Goal: Navigation & Orientation: Find specific page/section

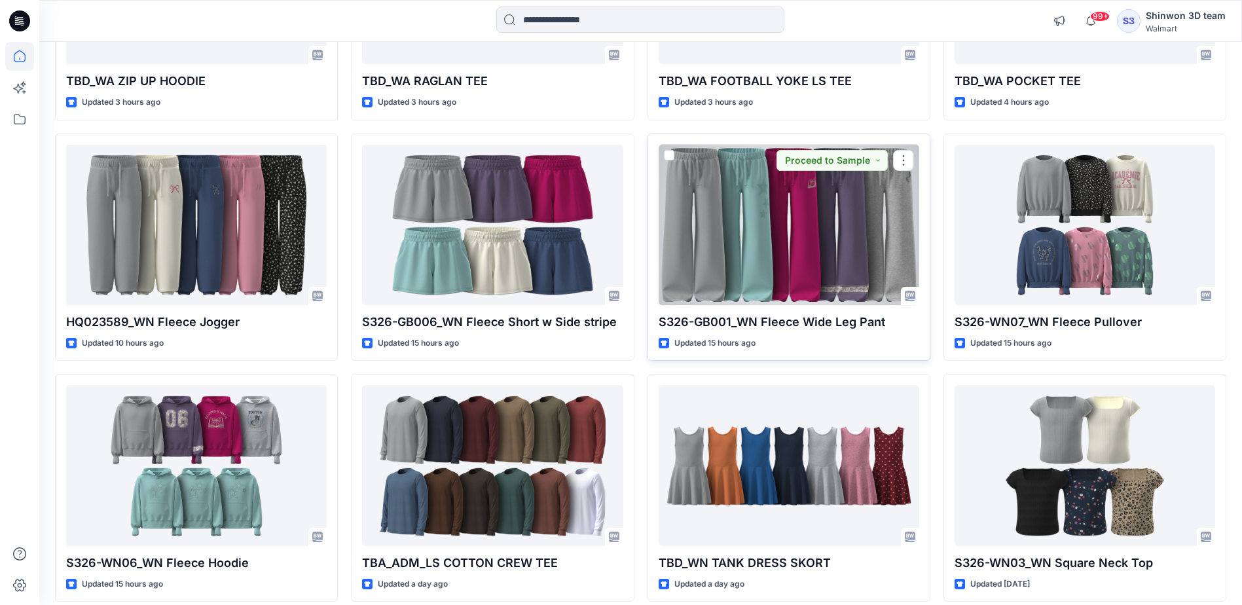
scroll to position [1074, 0]
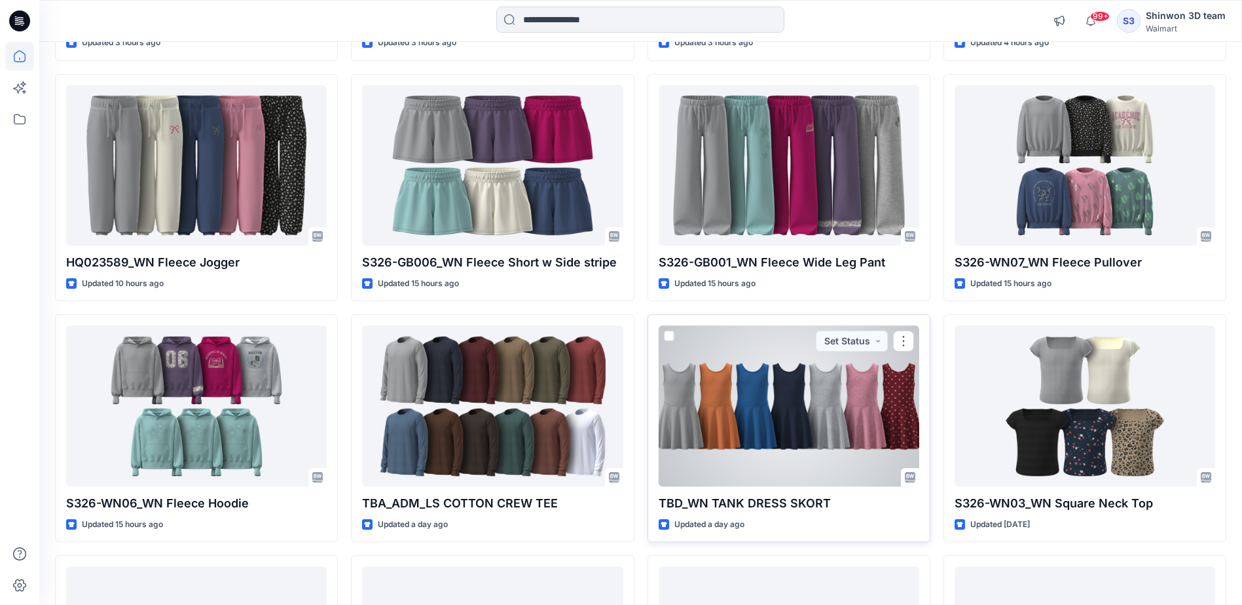
click at [835, 454] on div at bounding box center [789, 405] width 261 height 160
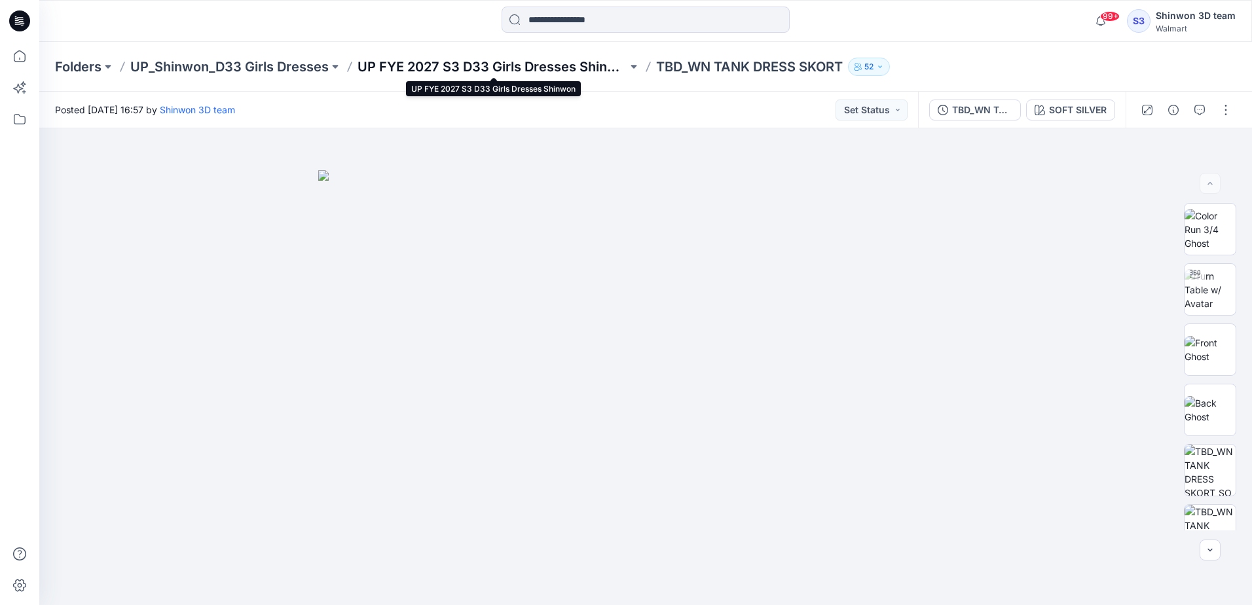
click at [435, 62] on p "UP FYE 2027 S3 D33 Girls Dresses Shinwon" at bounding box center [492, 67] width 270 height 18
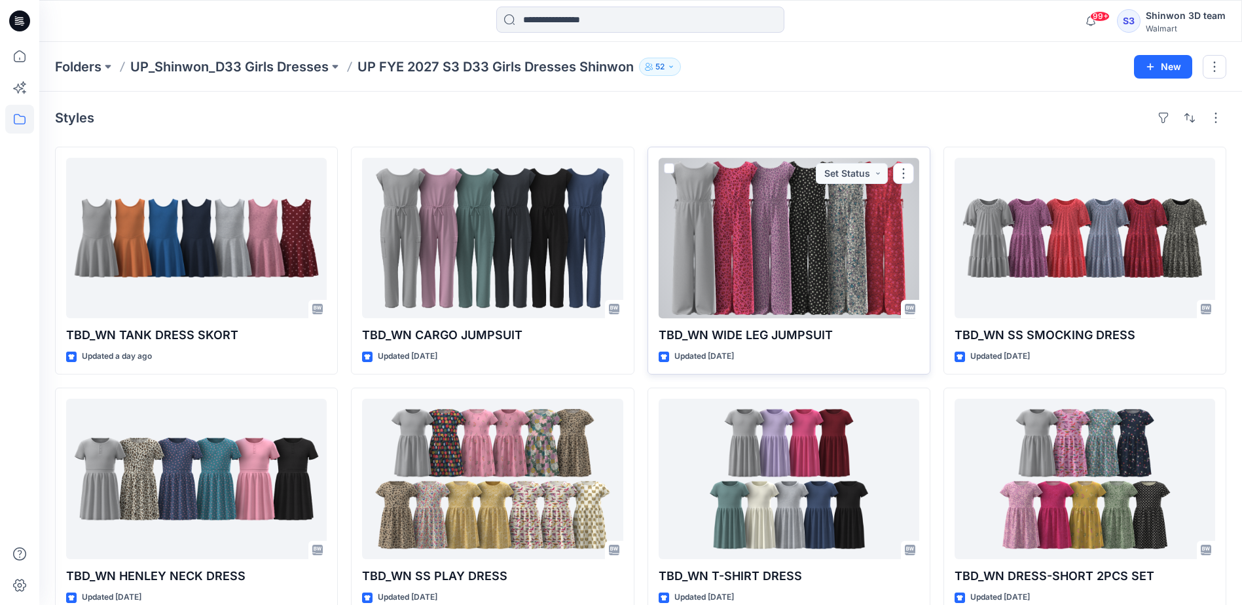
click at [803, 230] on div at bounding box center [789, 238] width 261 height 160
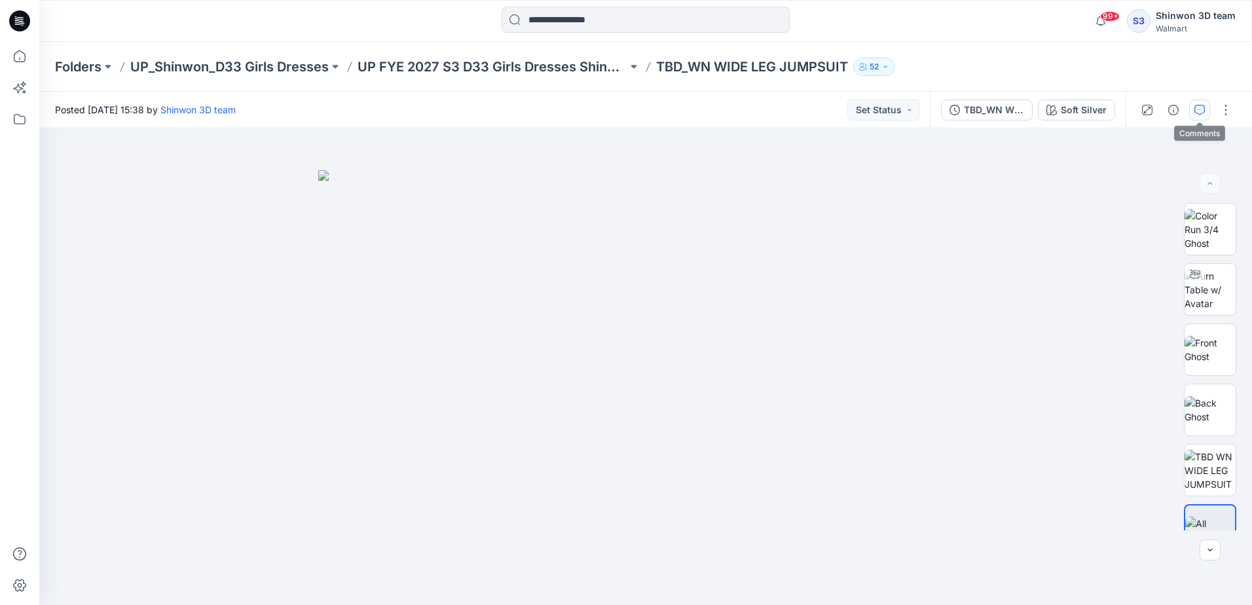
click at [1191, 112] on button "button" at bounding box center [1199, 110] width 21 height 21
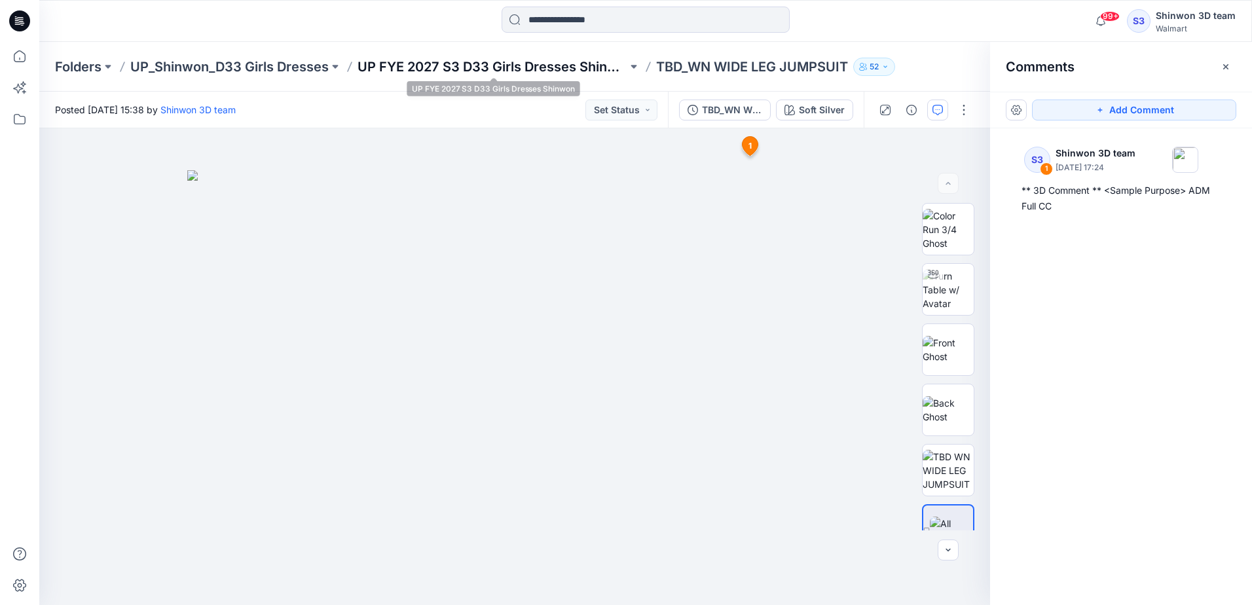
click at [579, 61] on p "UP FYE 2027 S3 D33 Girls Dresses Shinwon" at bounding box center [492, 67] width 270 height 18
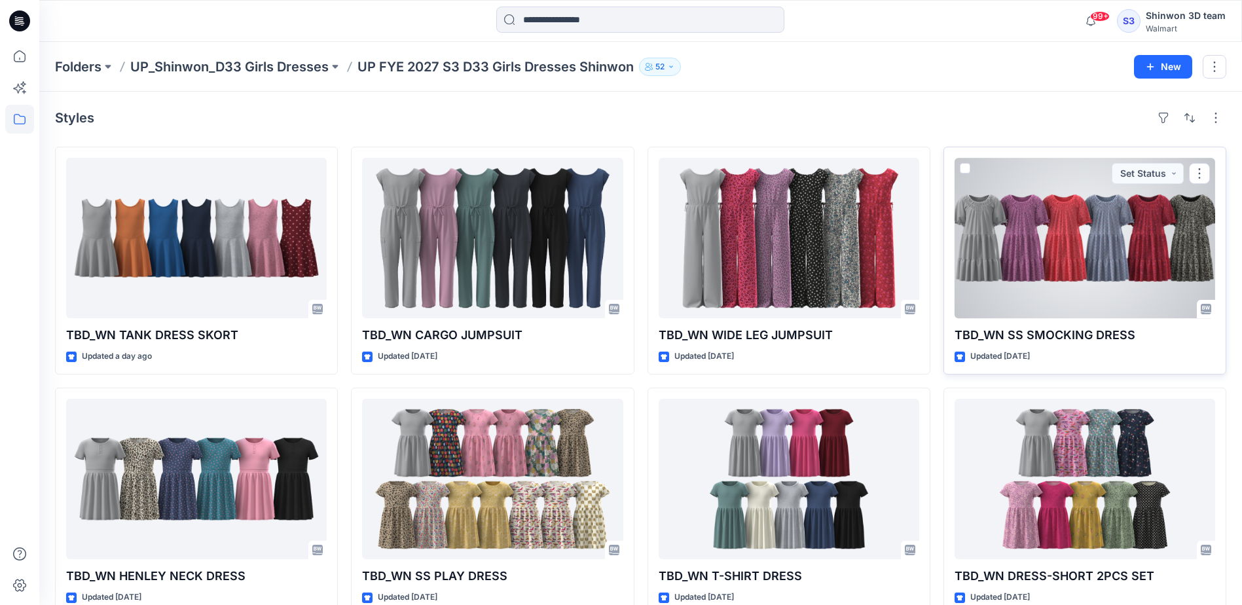
click at [1074, 265] on div at bounding box center [1085, 238] width 261 height 160
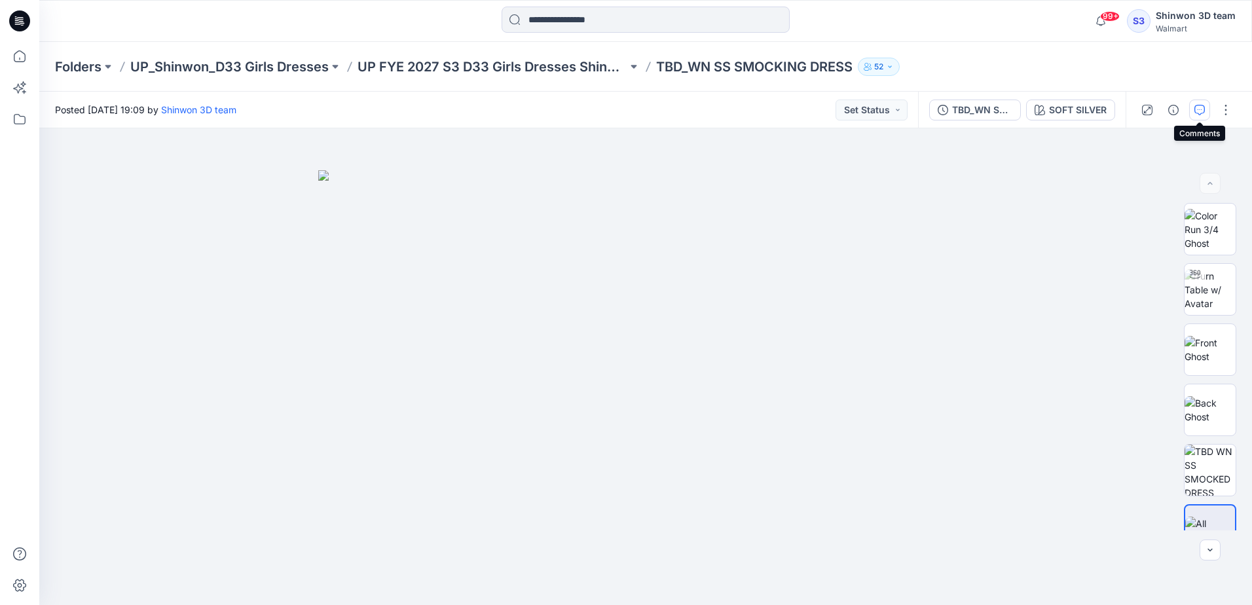
click at [1196, 111] on icon "button" at bounding box center [1199, 110] width 10 height 10
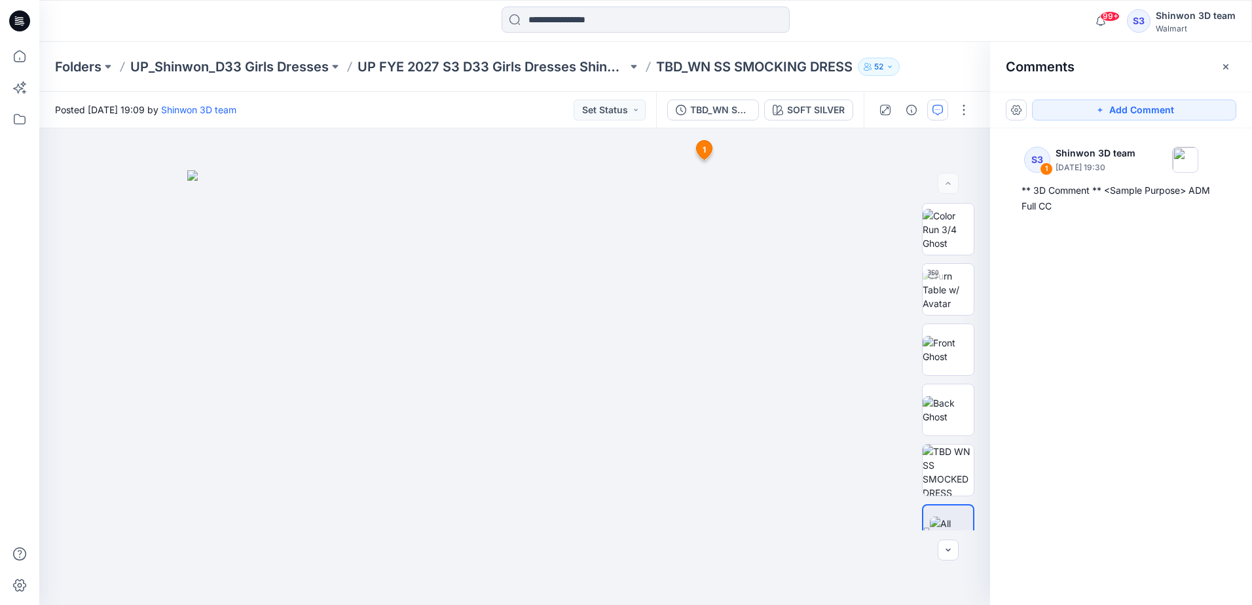
click at [1171, 352] on div "S3 1 Shinwon 3D team [DATE] 19:30 ** 3D Comment ** <Sample Purpose> ADM Full CC" at bounding box center [1121, 342] width 262 height 428
click at [531, 73] on p "UP FYE 2027 S3 D33 Girls Dresses Shinwon" at bounding box center [492, 67] width 270 height 18
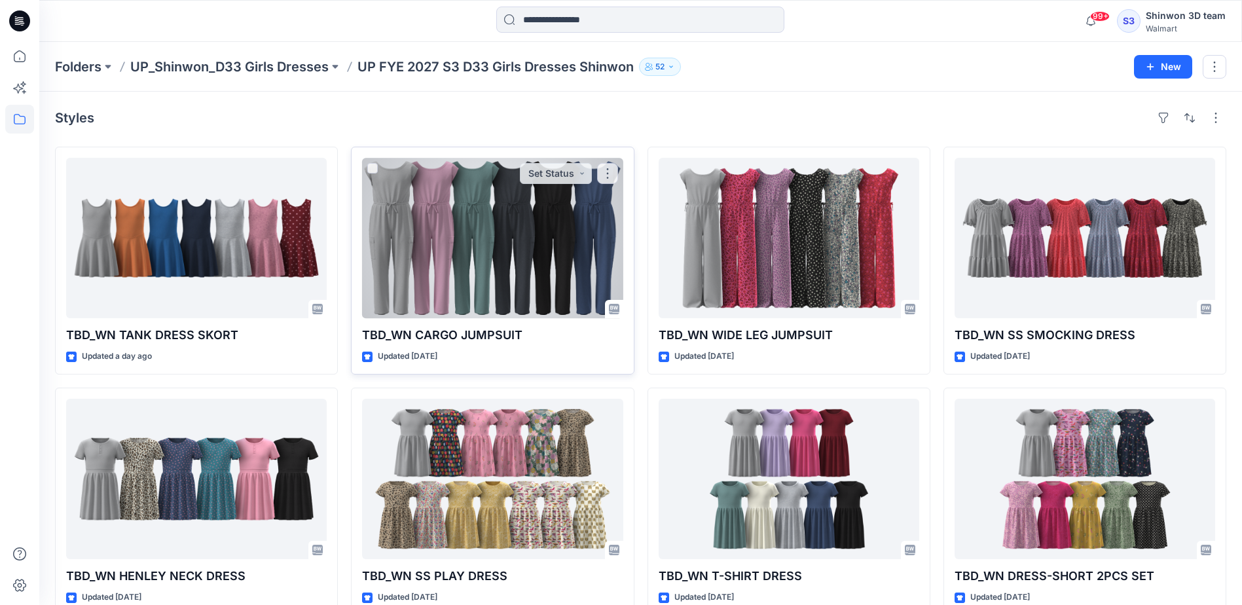
click at [543, 278] on div at bounding box center [492, 238] width 261 height 160
